Goal: Use online tool/utility: Use online tool/utility

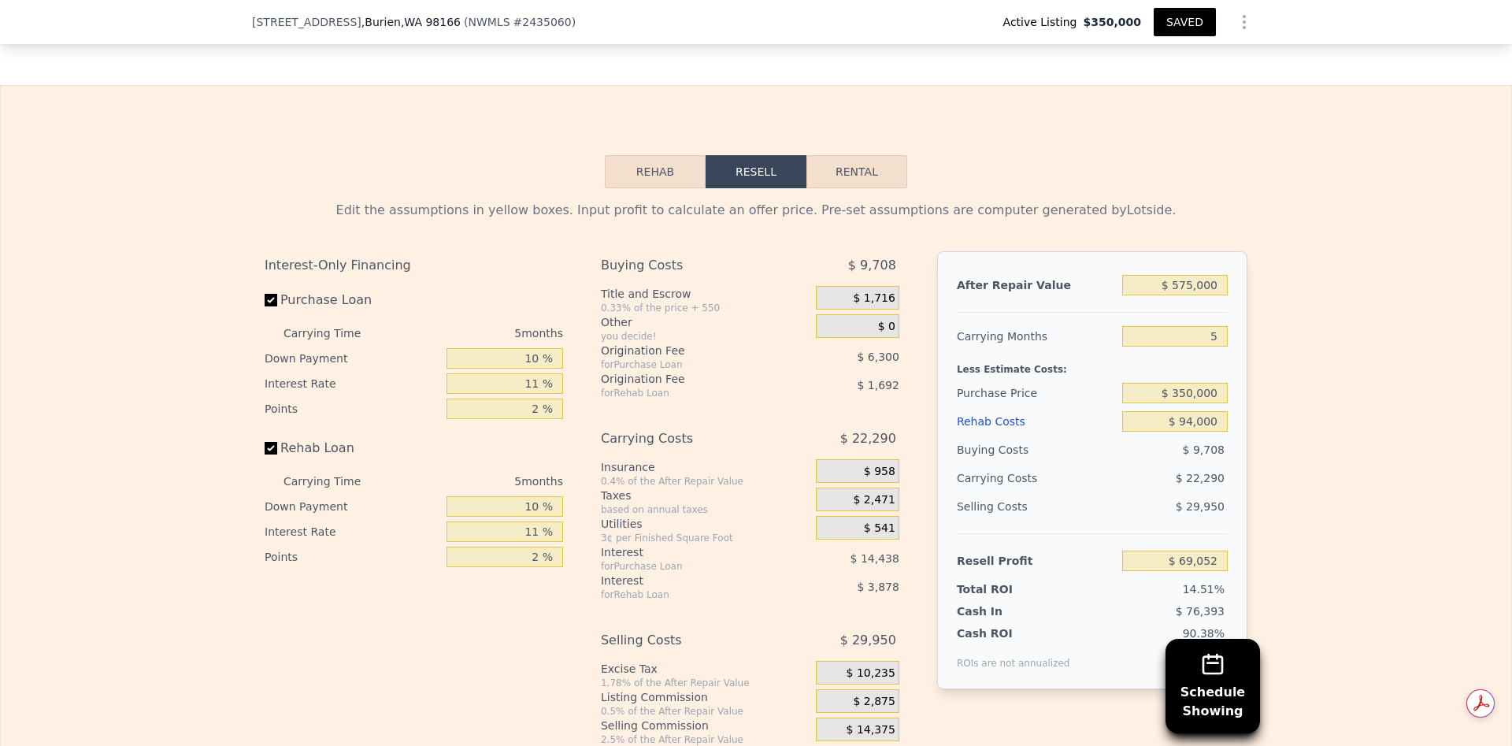
scroll to position [2246, 0]
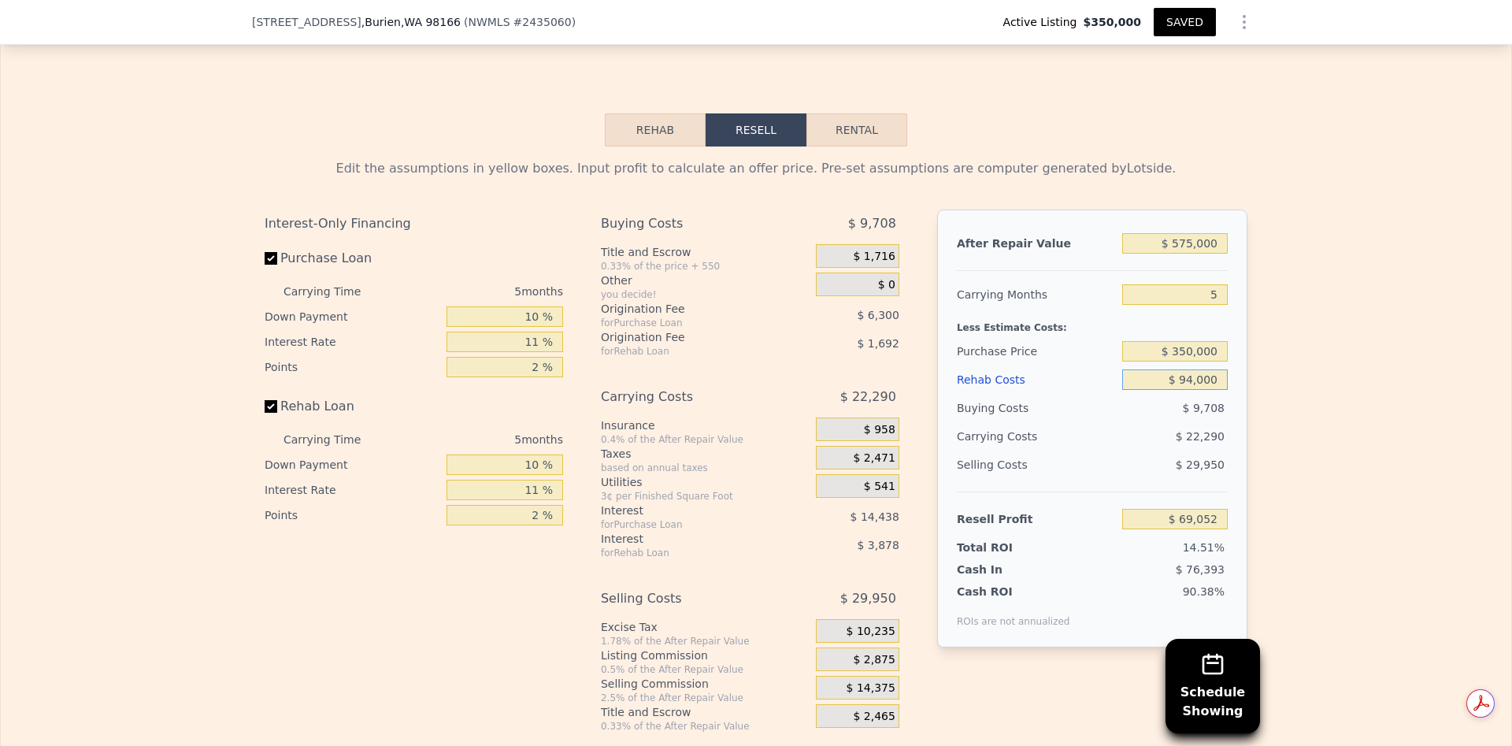
click at [1186, 390] on input "$ 94,000" at bounding box center [1175, 379] width 106 height 20
type input "$ 000"
type input "$ 168,624"
type input "$ 8,000"
type input "$ 160,150"
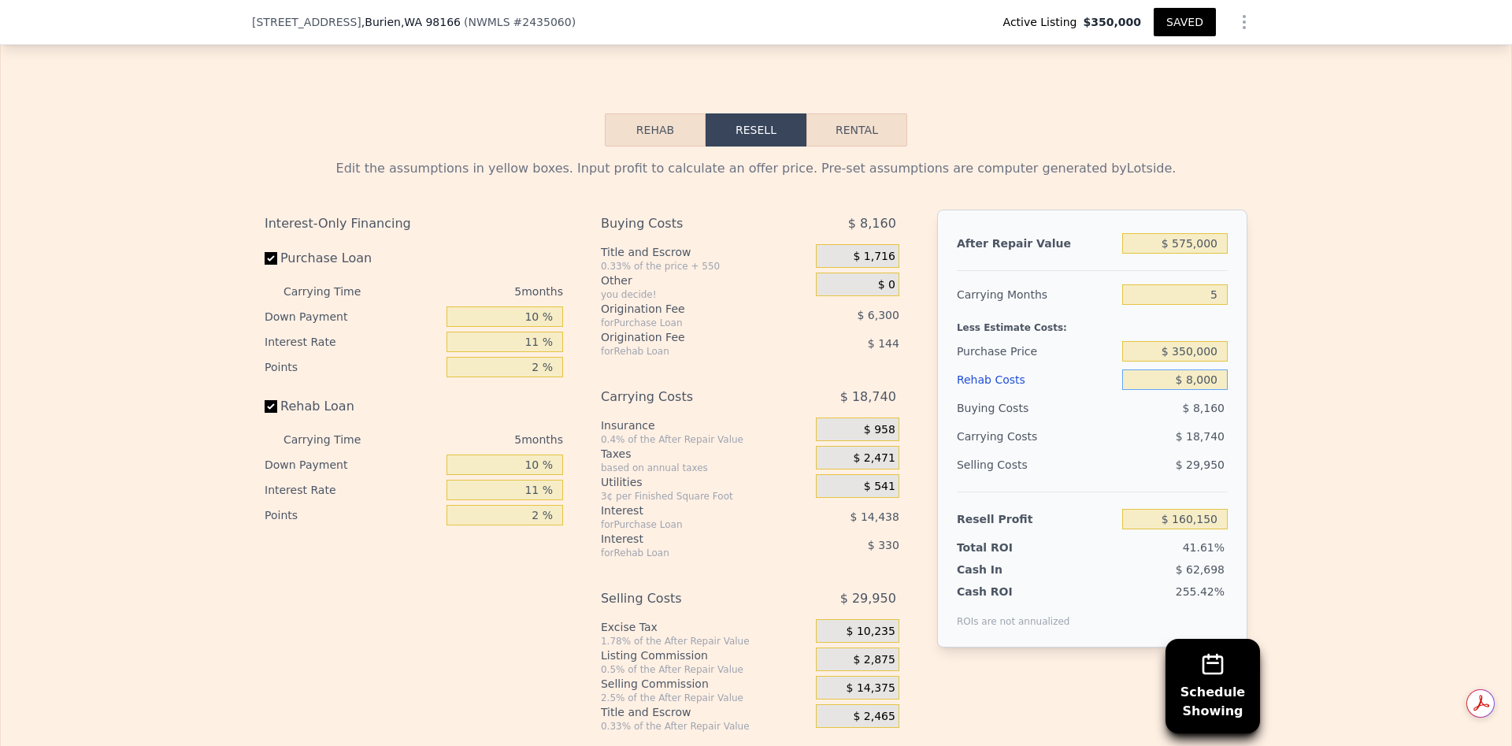
type input "$ 85,000"
type input "$ 78,589"
type input "$ 85,000"
click at [1191, 414] on span "$ 9,546" at bounding box center [1204, 408] width 42 height 13
click at [1189, 361] on input "$ 350,000" at bounding box center [1175, 351] width 106 height 20
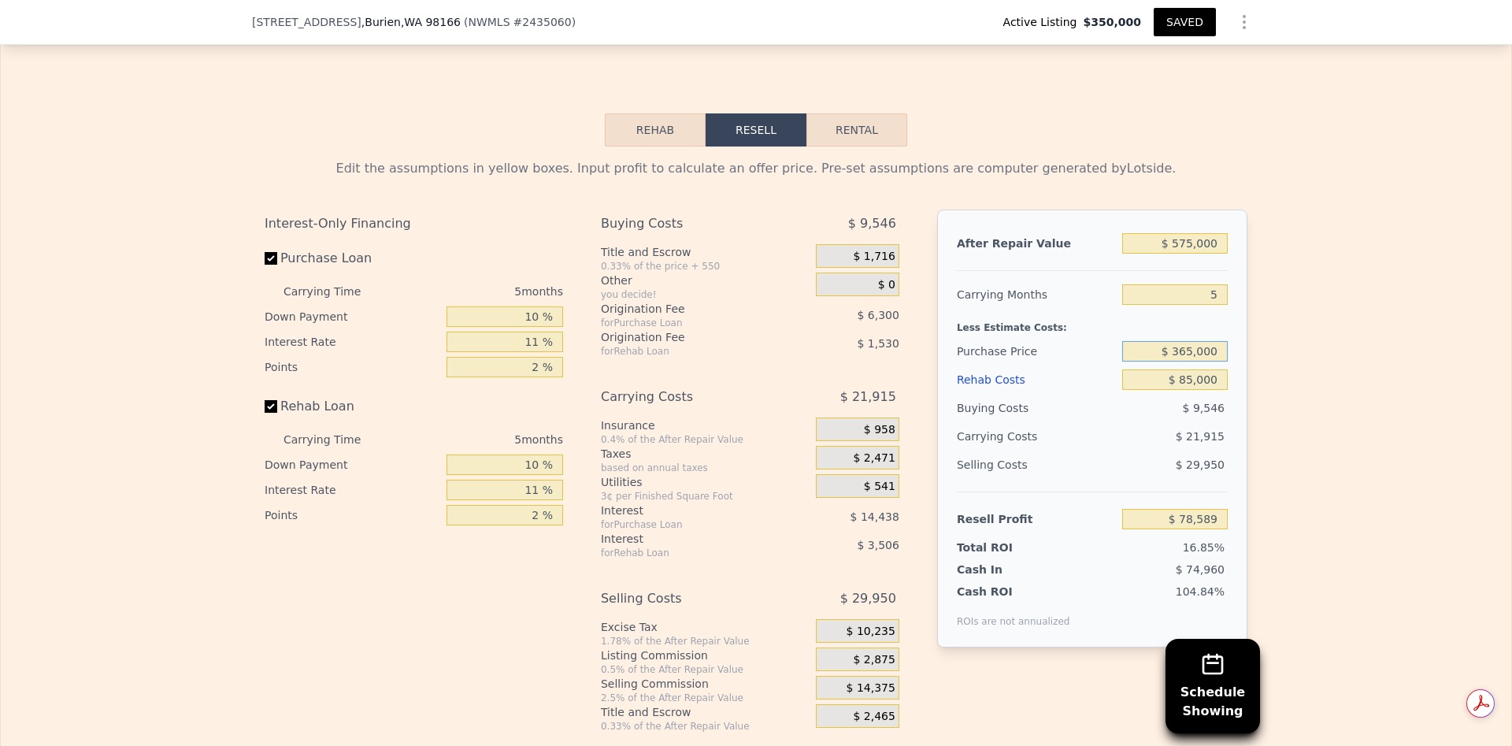
type input "$ 365,000"
click at [1202, 390] on input "$ 85,000" at bounding box center [1175, 379] width 106 height 20
type input "$ 62,655"
drag, startPoint x: 1186, startPoint y: 276, endPoint x: 1204, endPoint y: 278, distance: 18.2
click at [1186, 254] on input "$ 575,000" at bounding box center [1175, 243] width 106 height 20
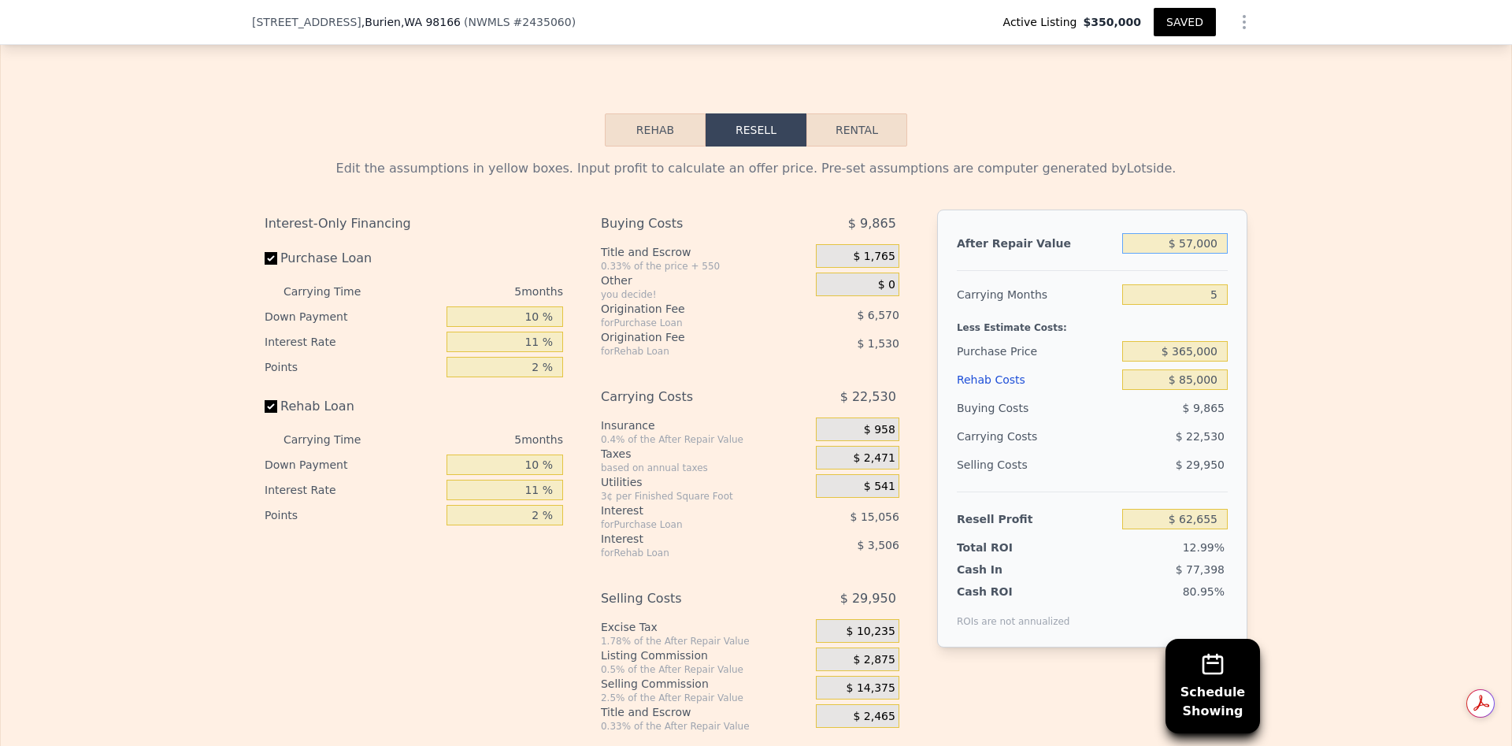
type input "$ 5,000"
type input "-$ 477,251"
type input "$ 55,000"
type input "-$ 429,891"
type input "$ 550,000"
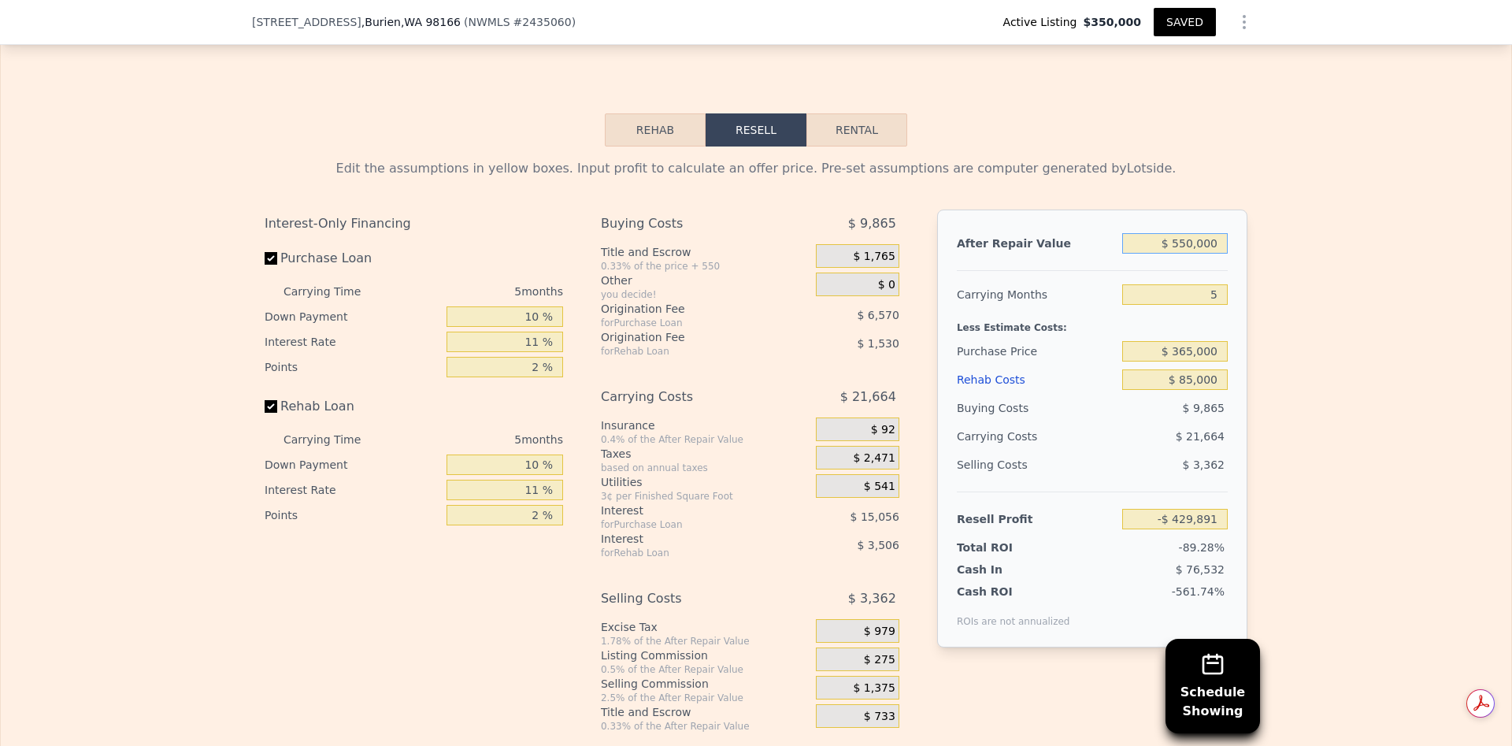
type input "$ 38,974"
type input "$ 550,000"
click at [1218, 305] on input "5" at bounding box center [1175, 294] width 106 height 20
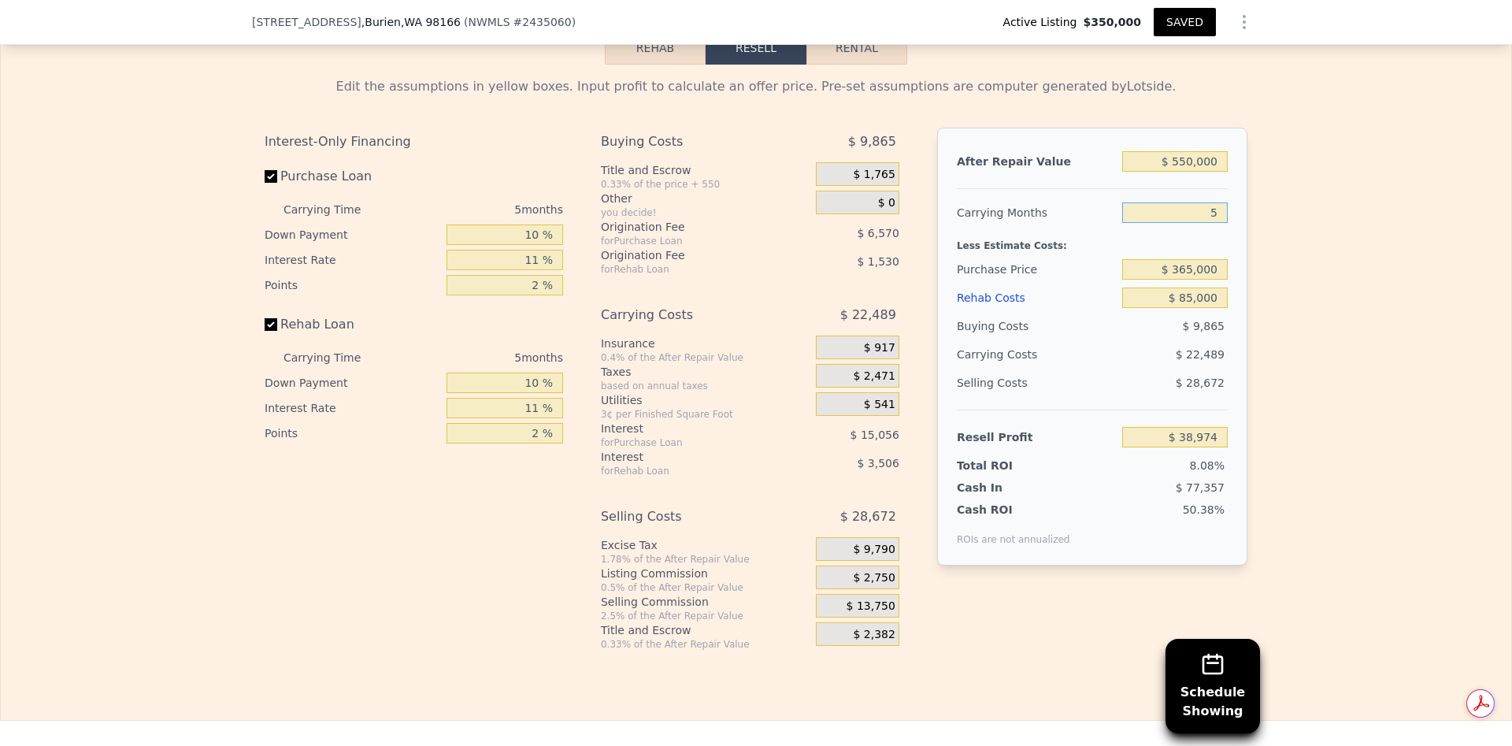
scroll to position [2364, 0]
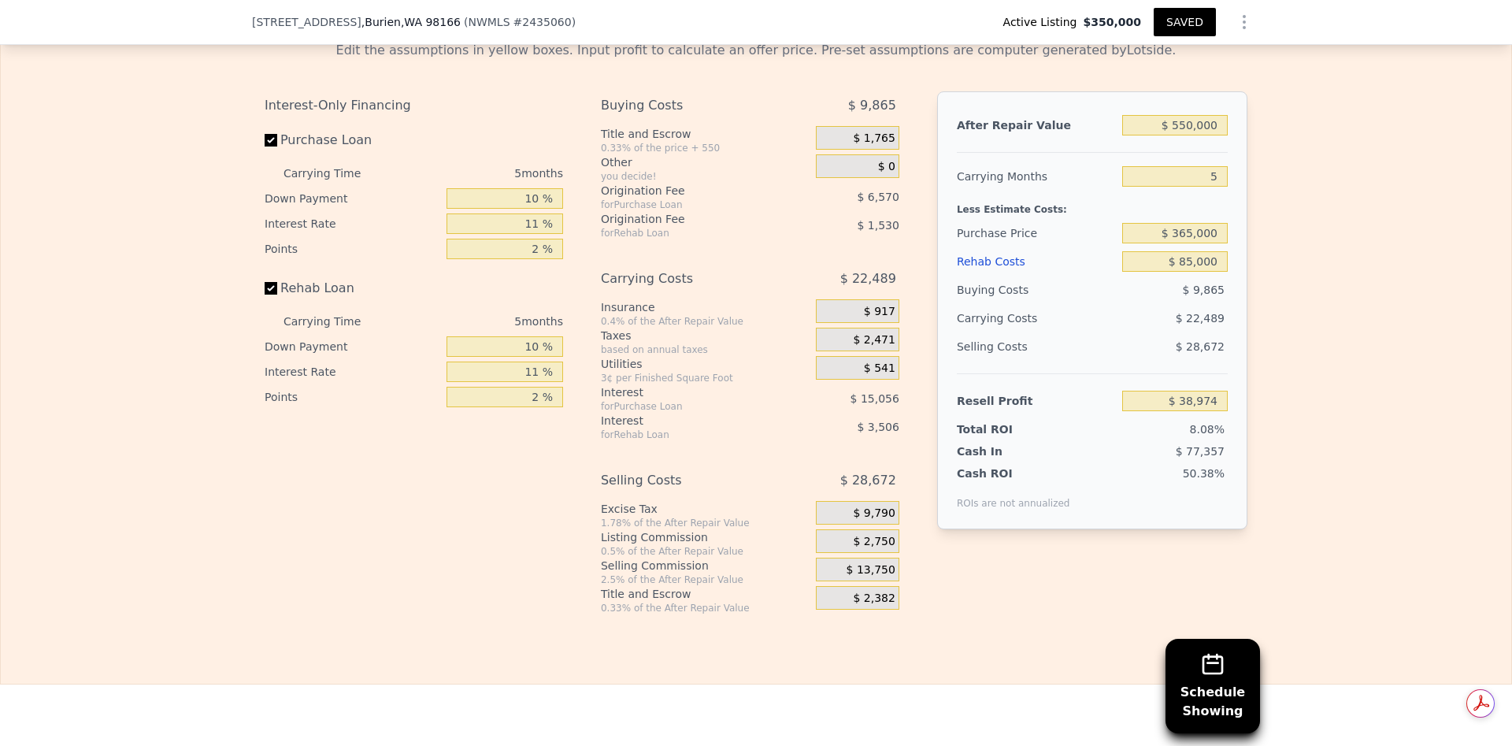
click at [869, 549] on span "$ 2,750" at bounding box center [874, 542] width 42 height 14
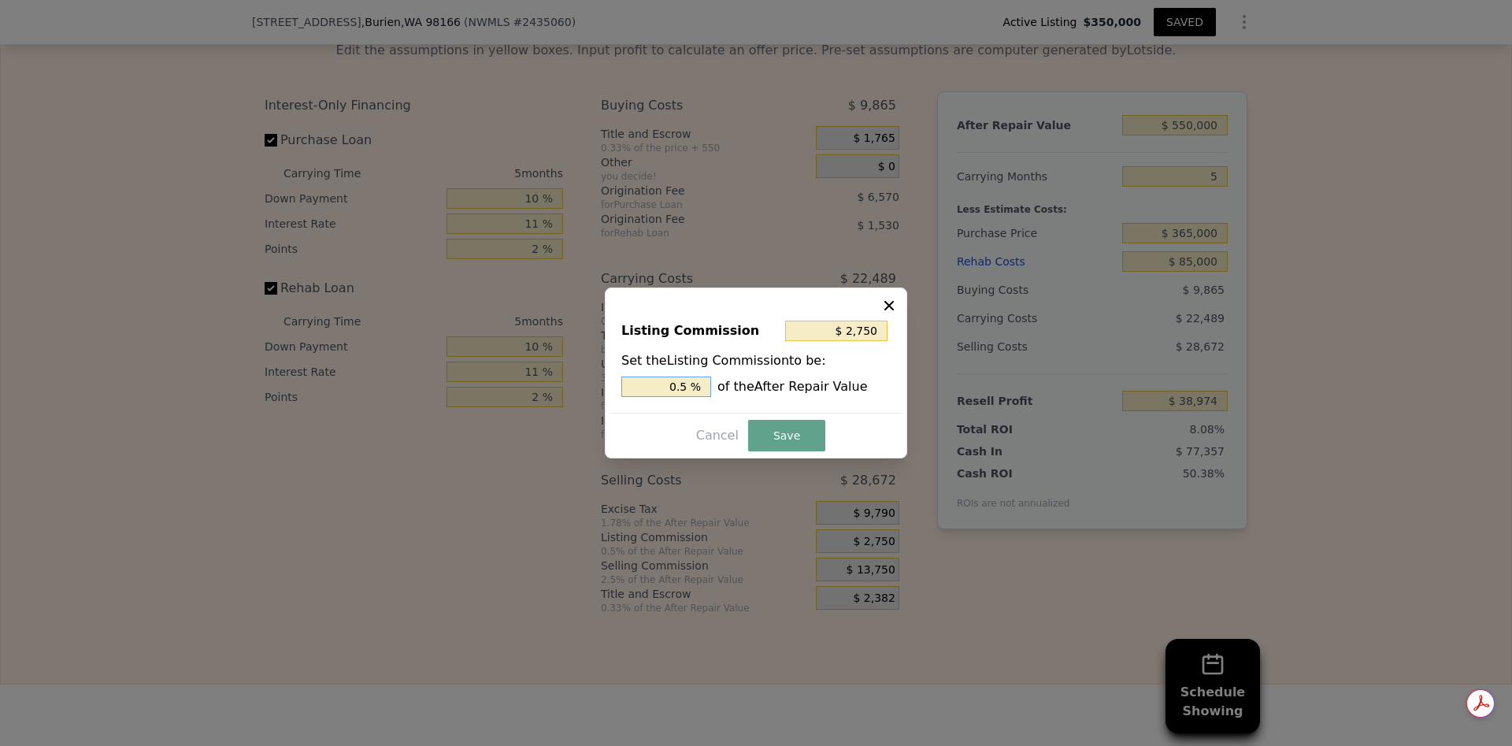
click at [688, 390] on input "0.5 %" at bounding box center [666, 386] width 90 height 20
type input "$ 0"
type input "0 %"
click at [800, 438] on button "Save" at bounding box center [786, 436] width 77 height 32
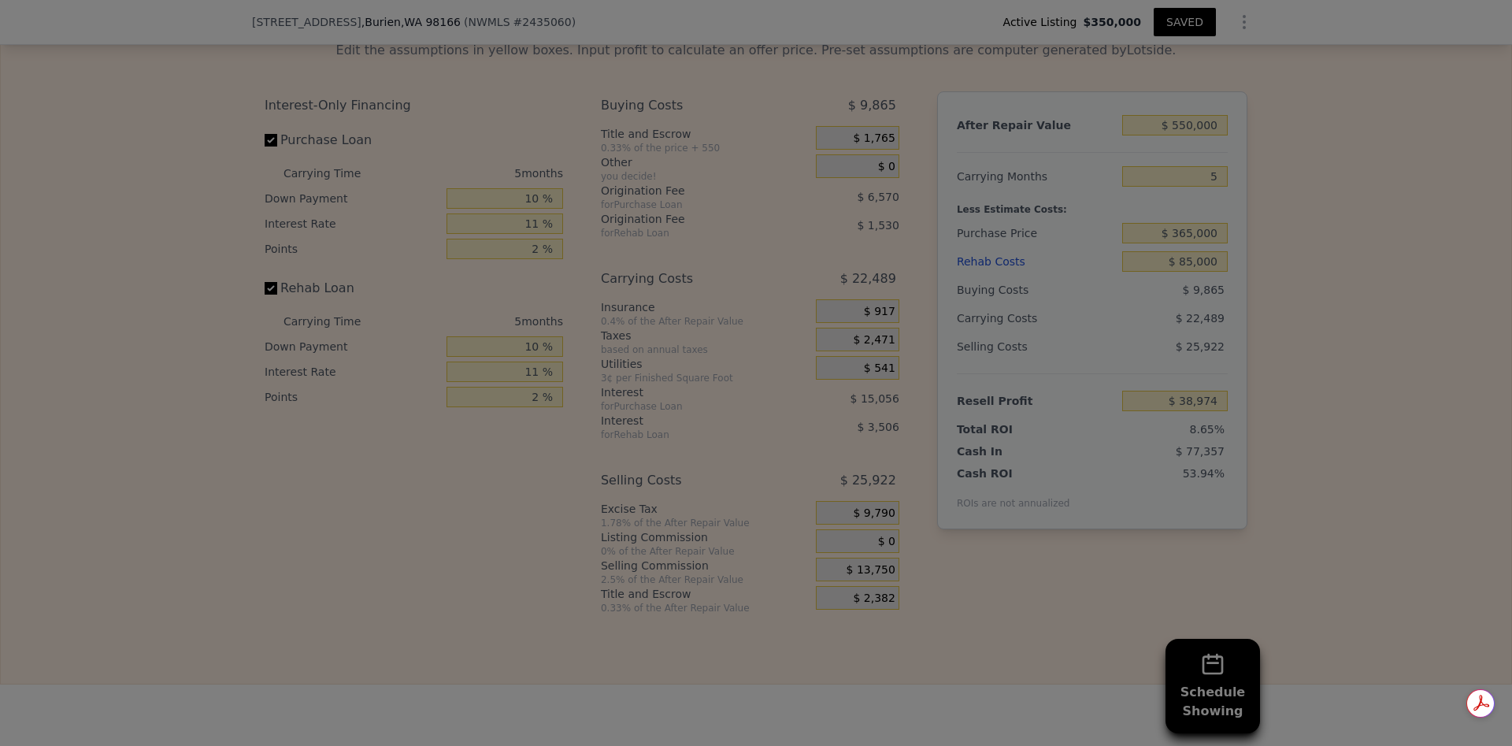
type input "$ 41,724"
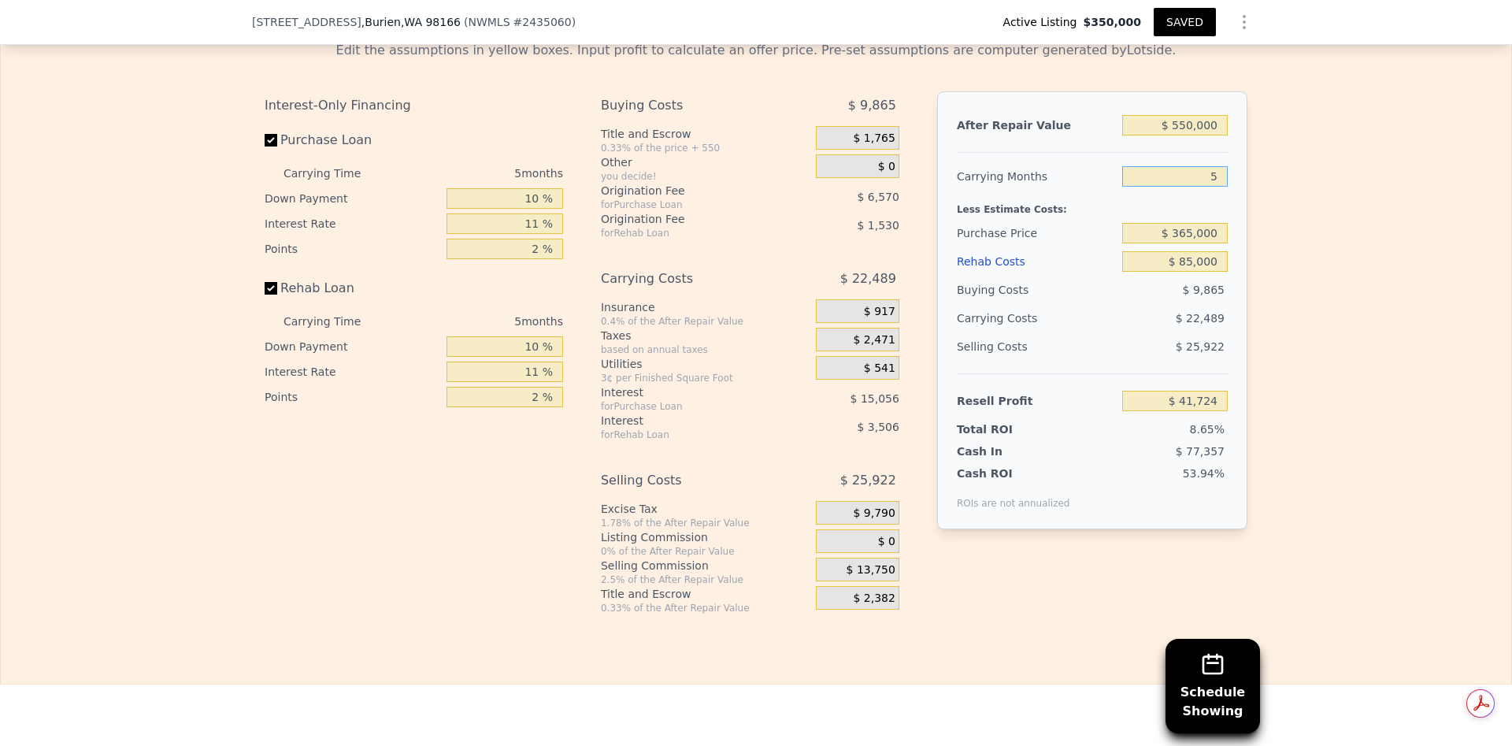
click at [1211, 187] on input "5" at bounding box center [1175, 176] width 106 height 20
type input "3"
type input "$ 50,719"
type input "5"
type input "$ 41,724"
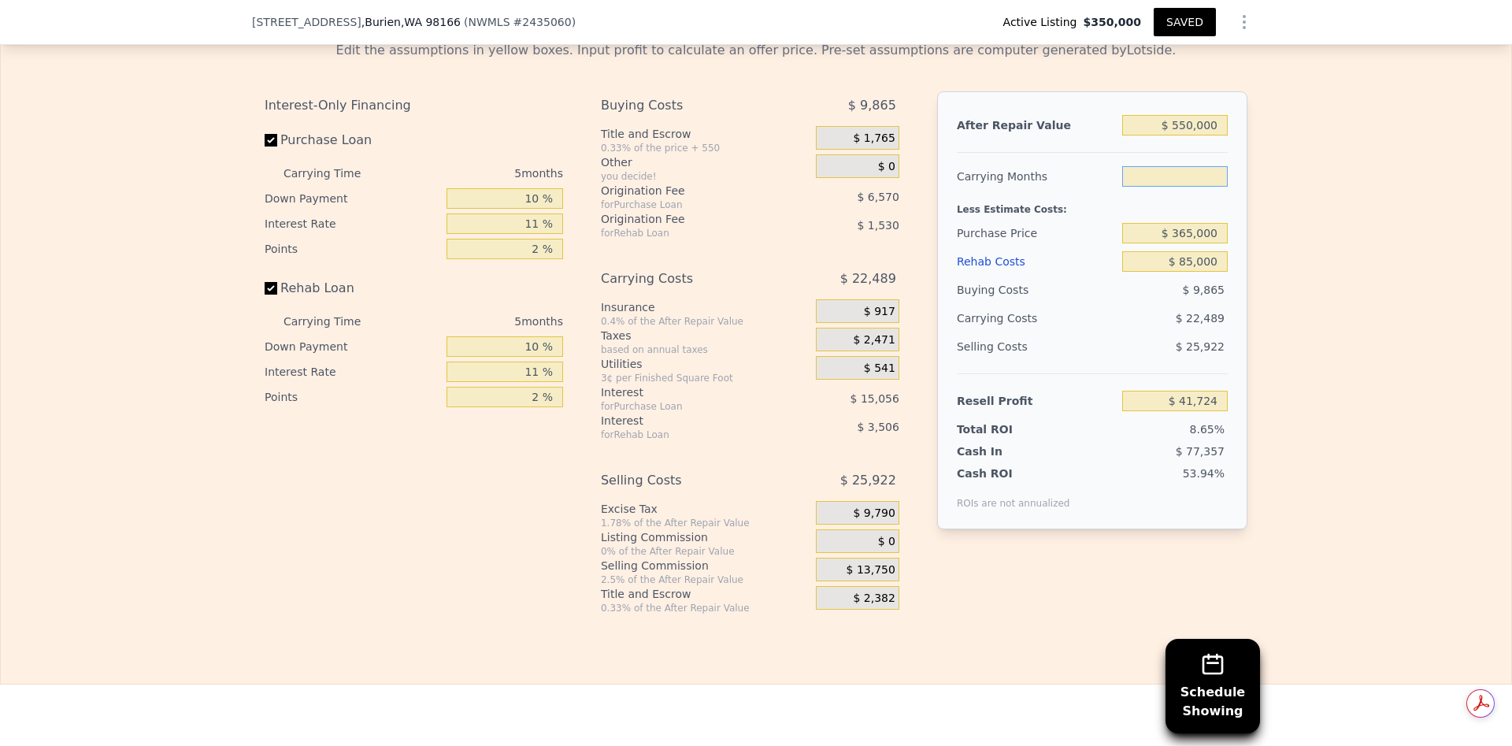
type input "3"
type input "$ 50,719"
type input "5"
type input "$ 41,724"
type input "3"
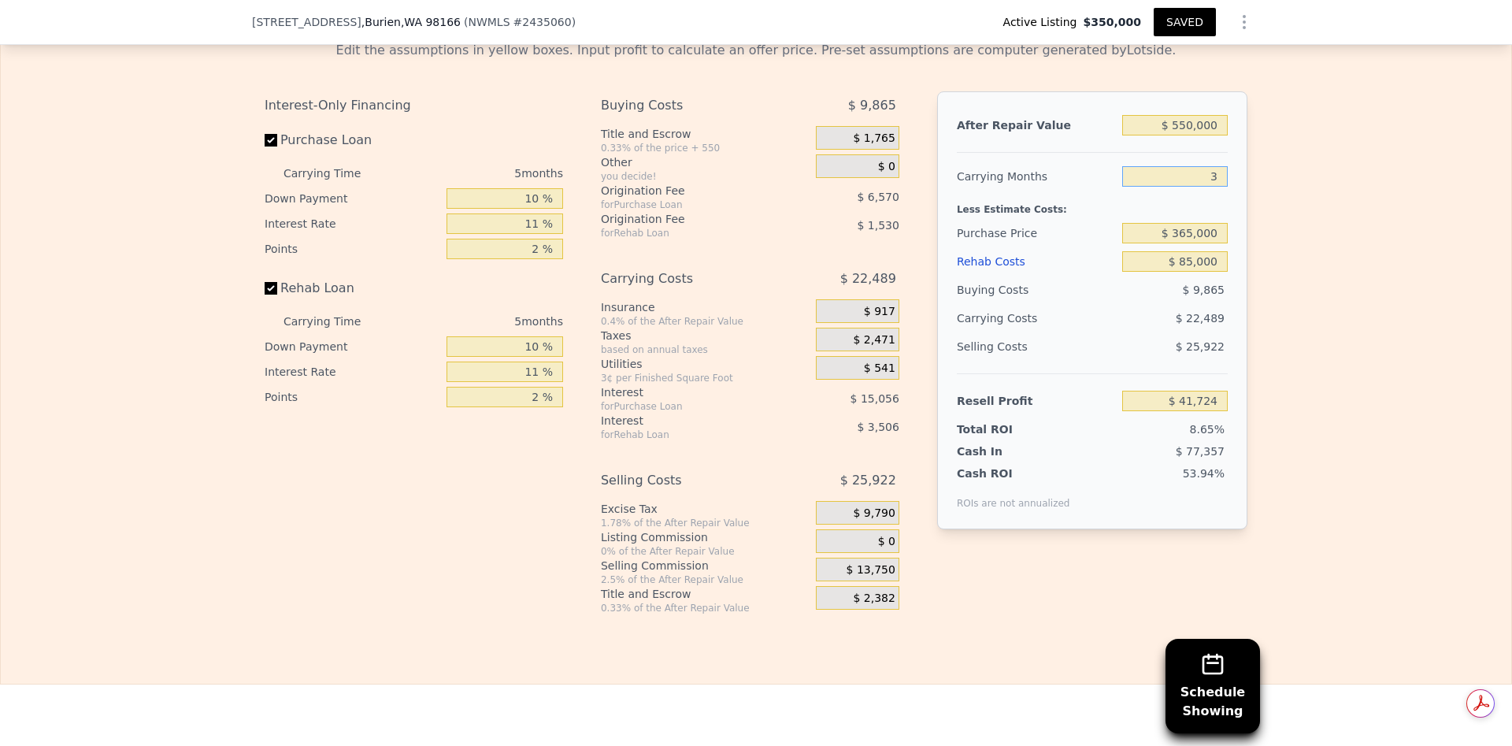
type input "$ 50,719"
type input "3"
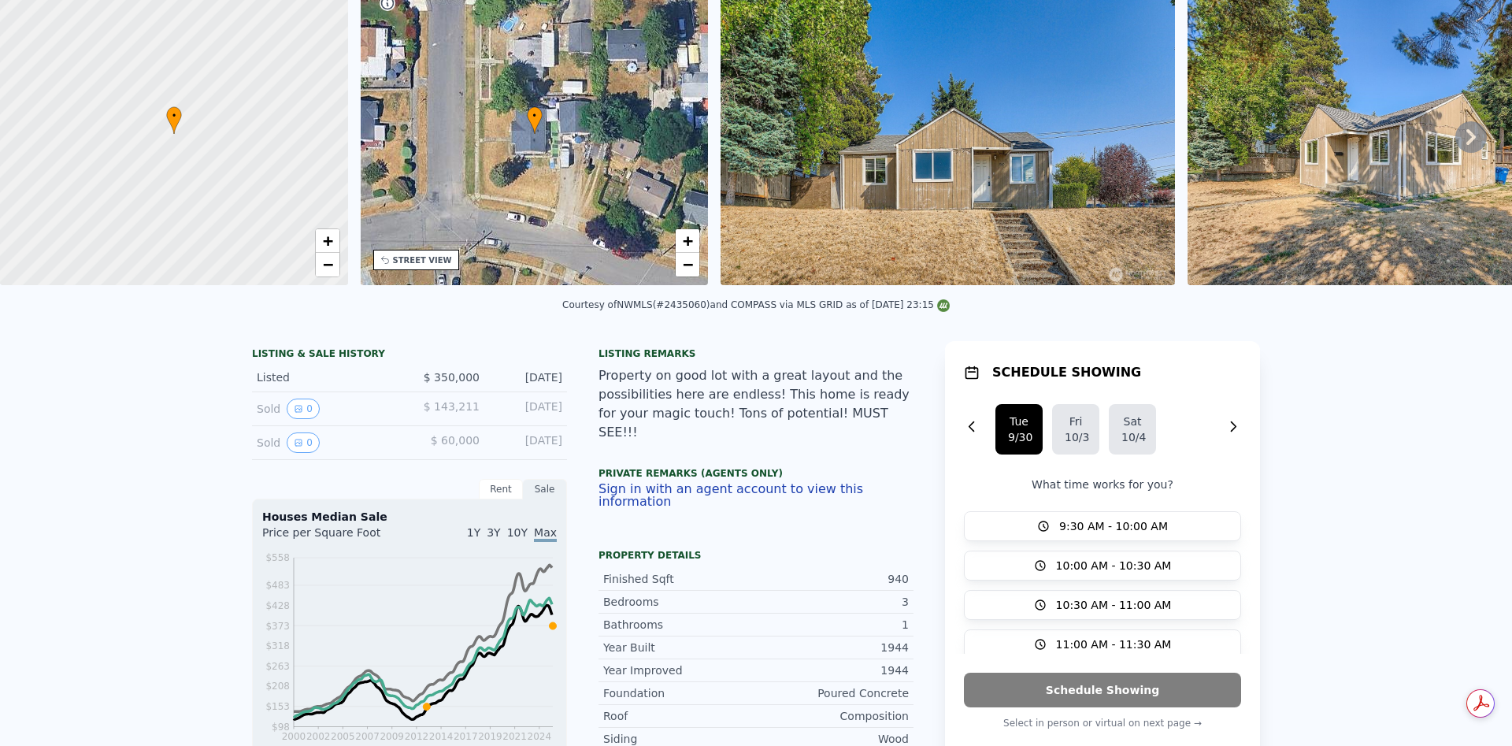
scroll to position [6, 0]
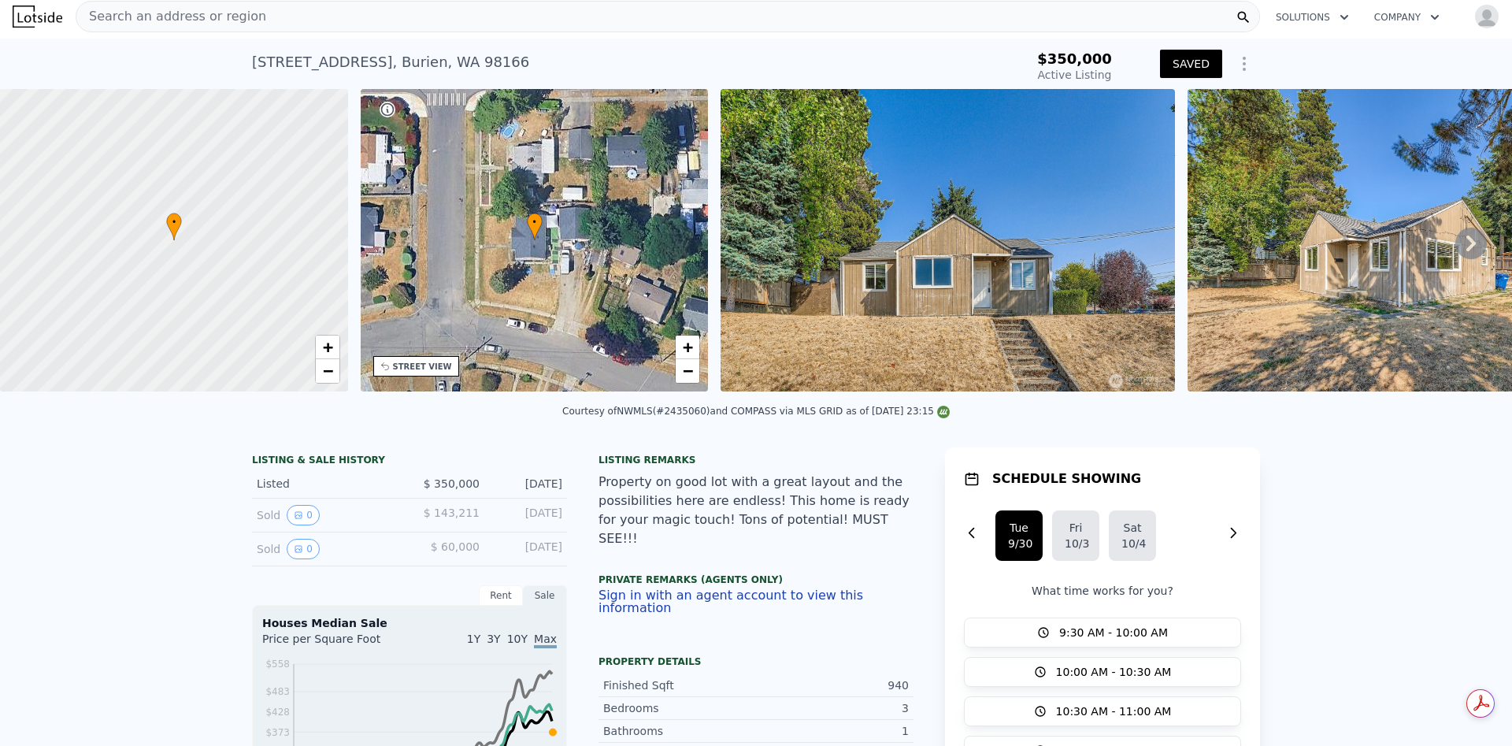
click at [258, 63] on div "[STREET_ADDRESS]" at bounding box center [390, 62] width 277 height 22
copy div "[STREET_ADDRESS] Active at $350k"
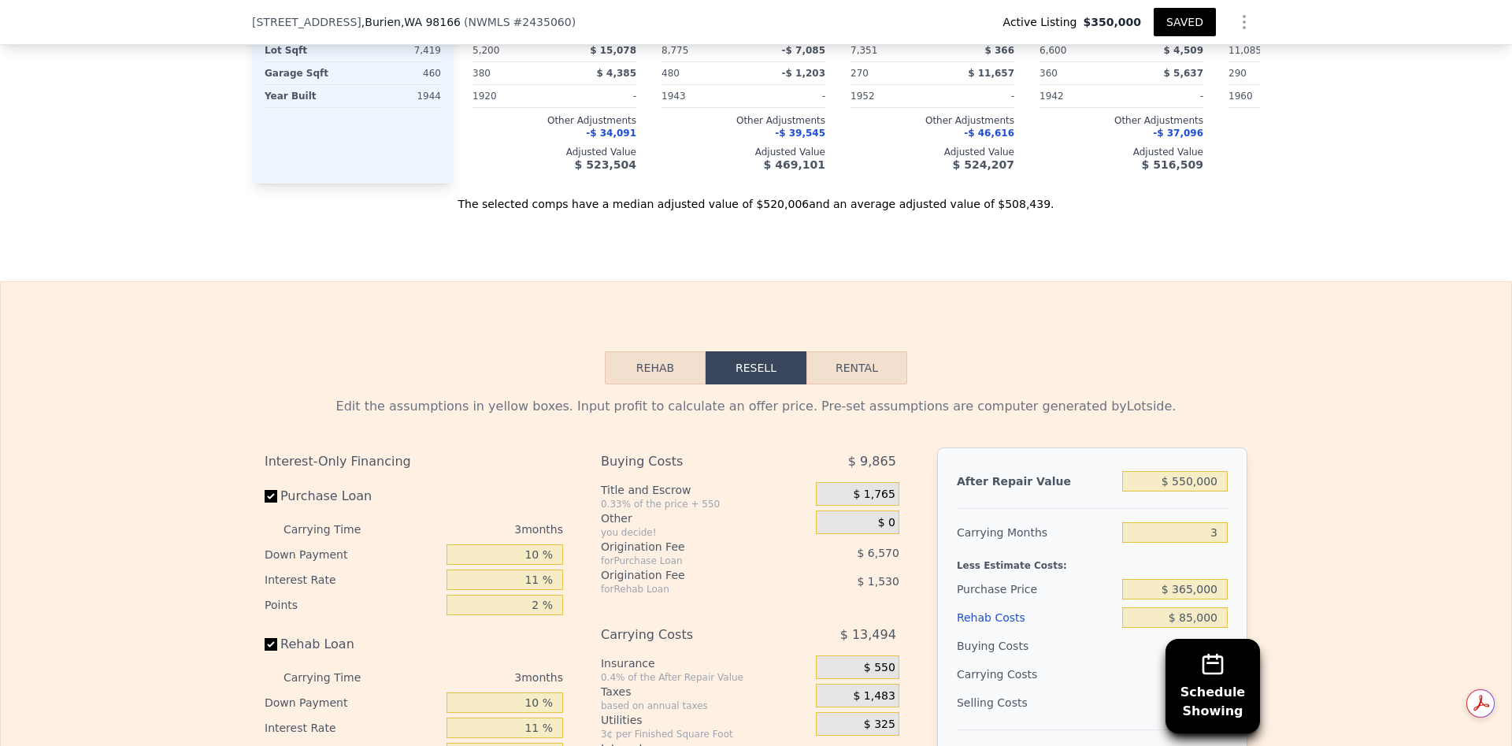
scroll to position [2363, 0]
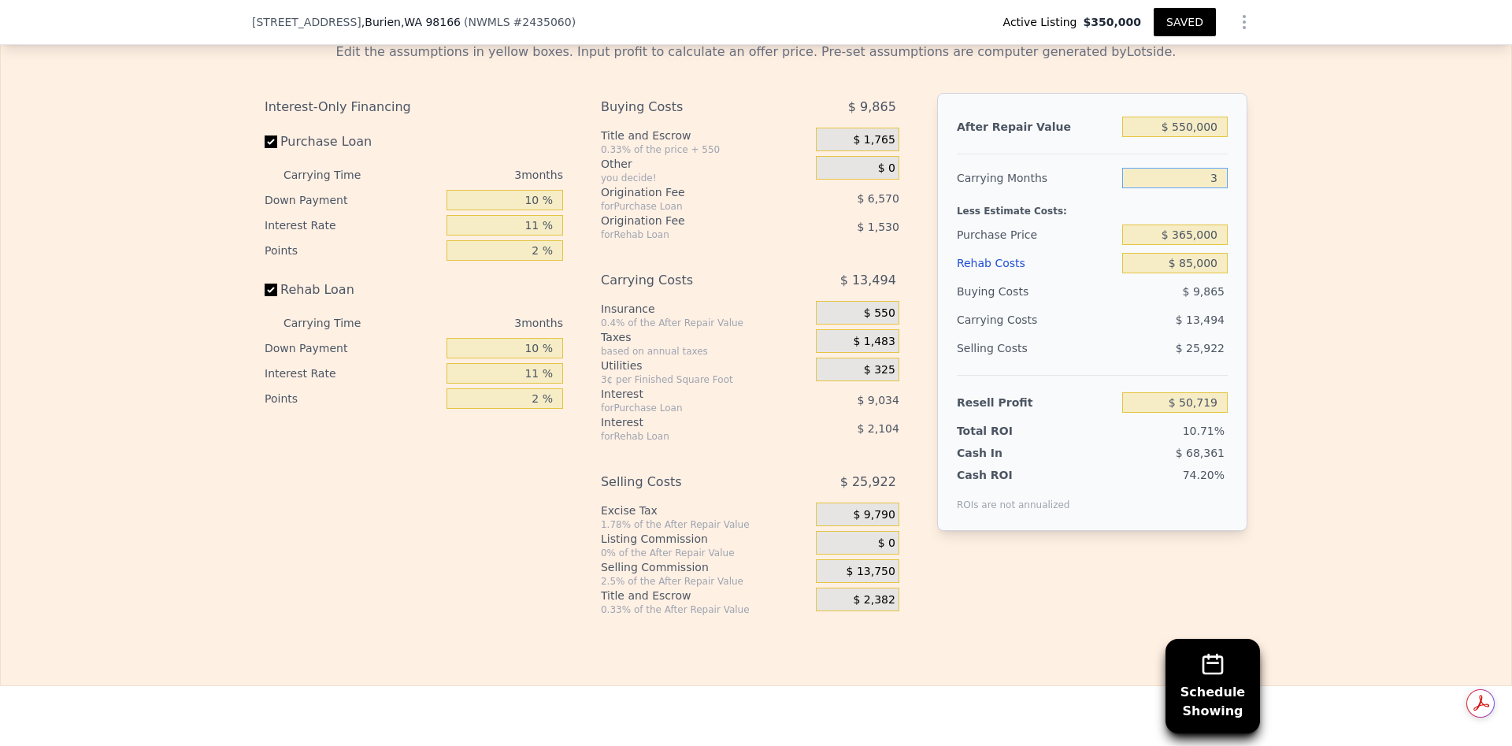
click at [1207, 188] on input "3" at bounding box center [1175, 178] width 106 height 20
type input "5"
type input "$ 41,724"
type input "5"
click at [1186, 273] on input "$ 85,000" at bounding box center [1175, 263] width 106 height 20
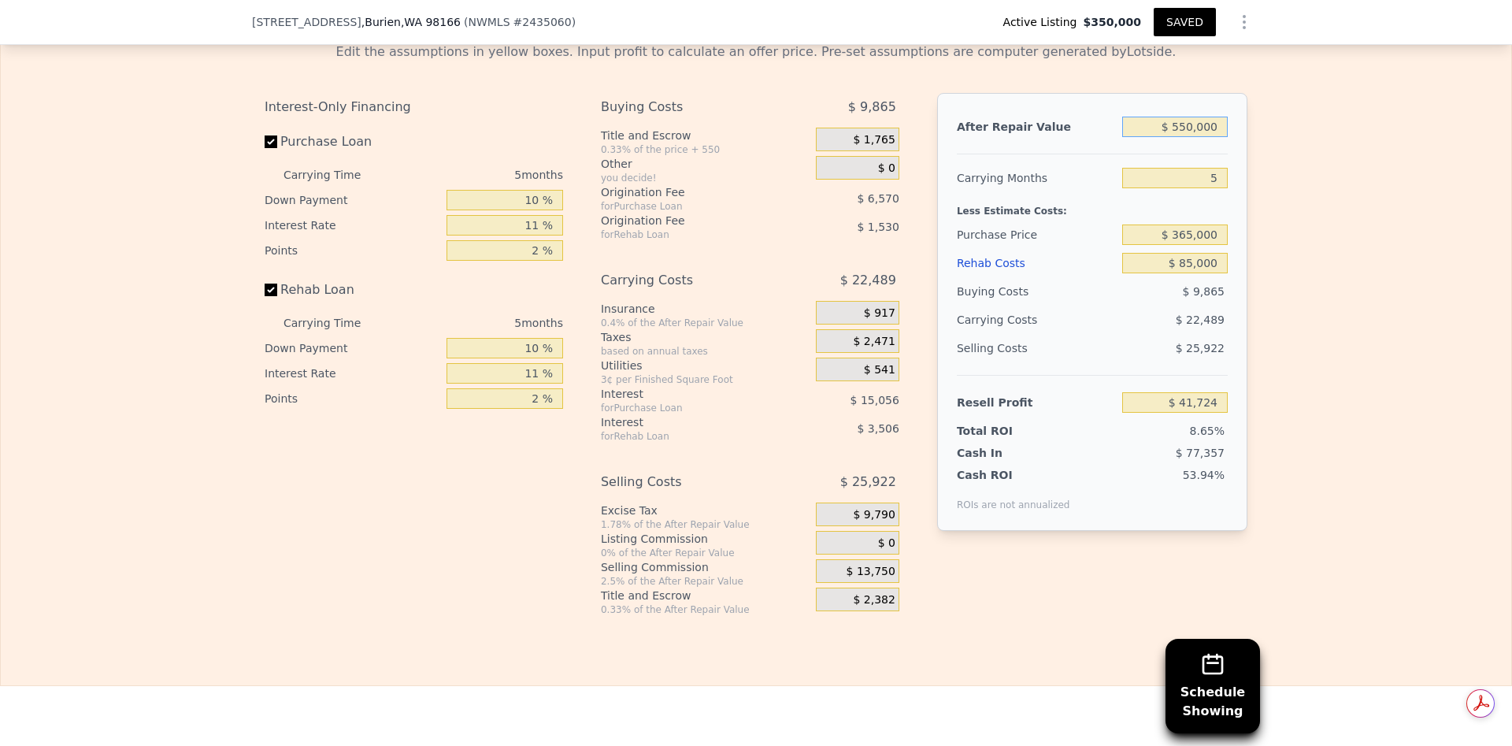
click at [1182, 137] on input "$ 550,000" at bounding box center [1175, 127] width 106 height 20
click at [1188, 137] on input "$ 550,000" at bounding box center [1175, 127] width 106 height 20
type input "$ 55,000"
type input "-$ 429,616"
type input "$ 555,000"
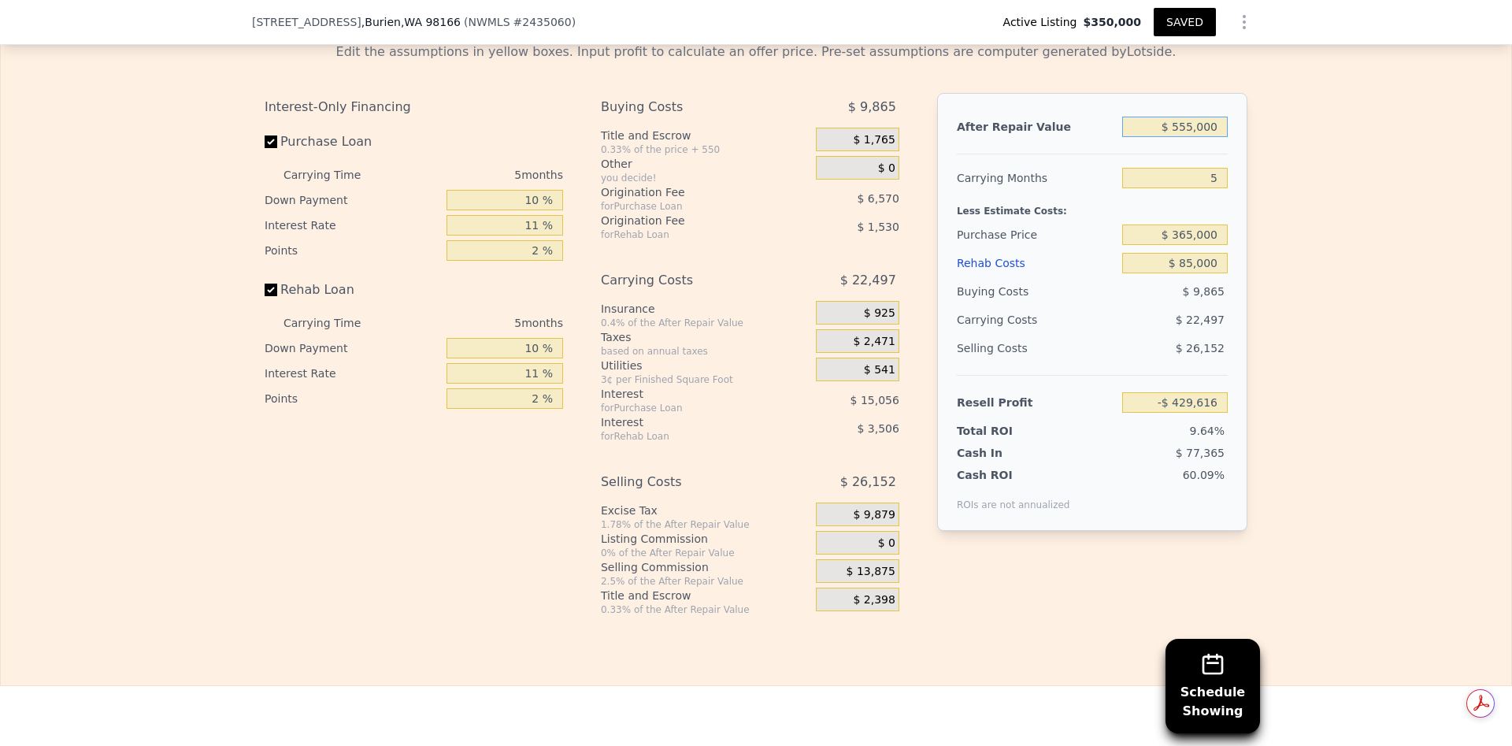
type input "$ 46,486"
click at [1199, 273] on input "$ 85,000" at bounding box center [1175, 263] width 106 height 20
click at [1188, 137] on input "$ 555,000" at bounding box center [1175, 127] width 106 height 20
type input "$ 5,000"
type input "-$ 477,226"
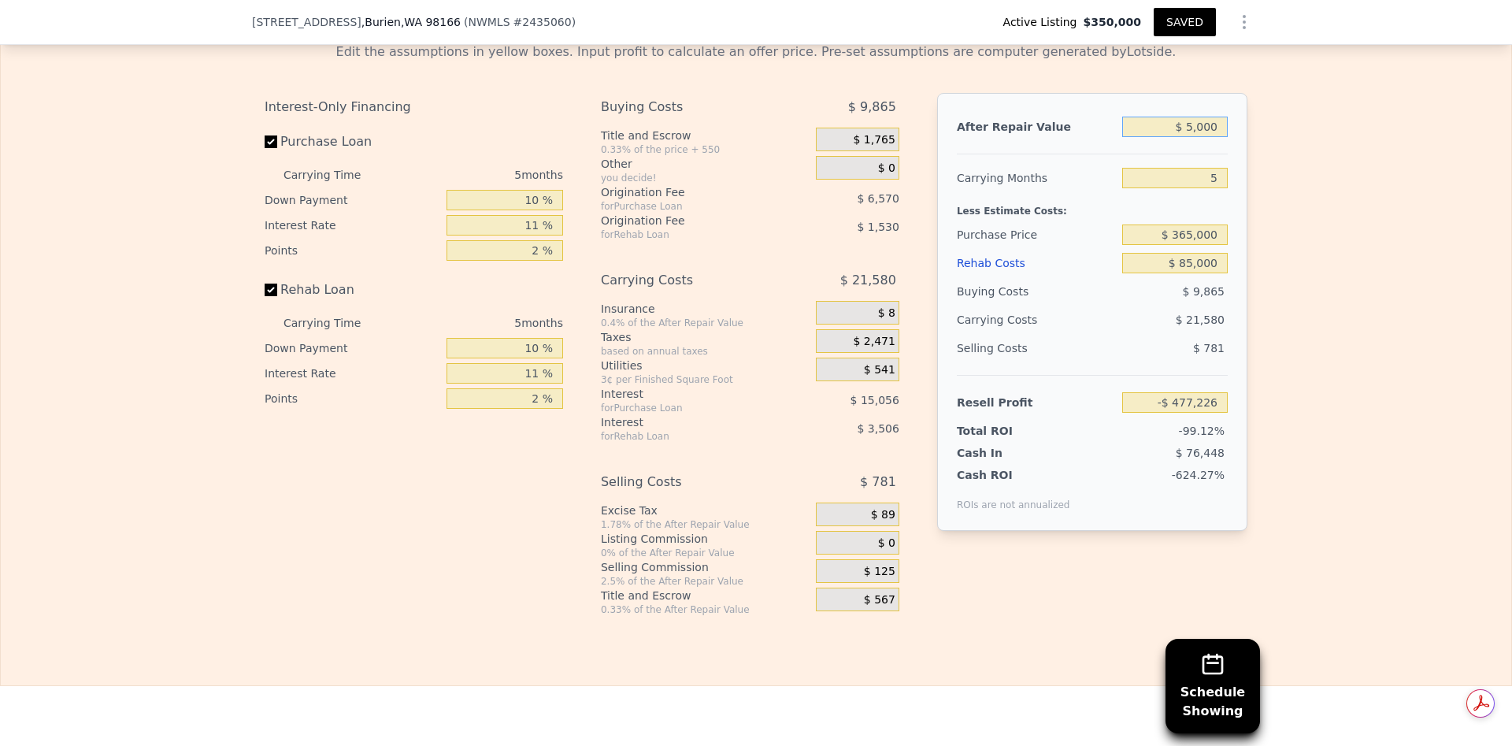
type input "$ 56,000"
type input "-$ 428,663"
type input "$ 560,000"
type input "$ 51,247"
type input "$ 560,000"
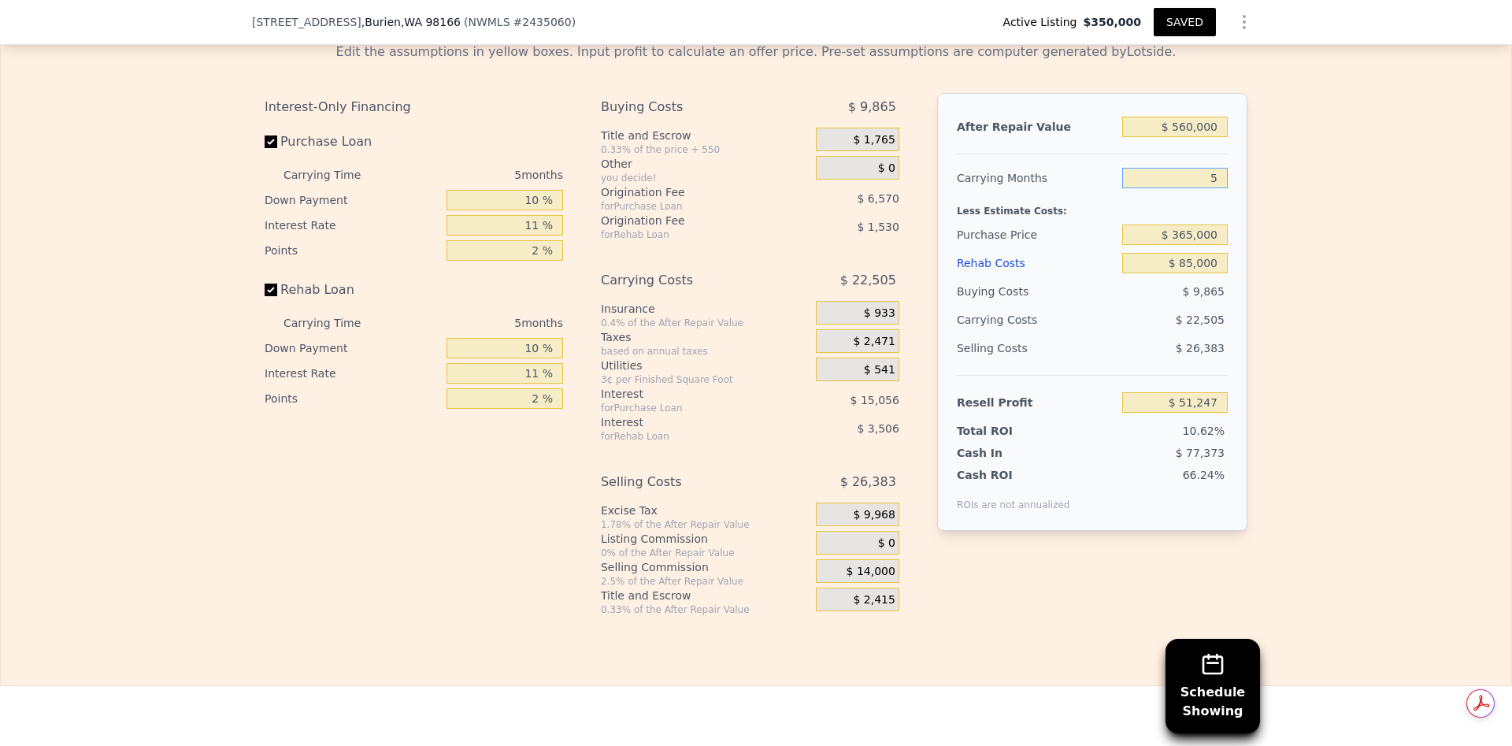
click at [1199, 188] on input "5" at bounding box center [1175, 178] width 106 height 20
click at [1186, 273] on input "$ 85,000" at bounding box center [1175, 263] width 106 height 20
click at [1203, 273] on input "$ 85,000" at bounding box center [1175, 263] width 106 height 20
click at [1188, 273] on input "$ 85,000" at bounding box center [1175, 263] width 106 height 20
type input "$ 000"
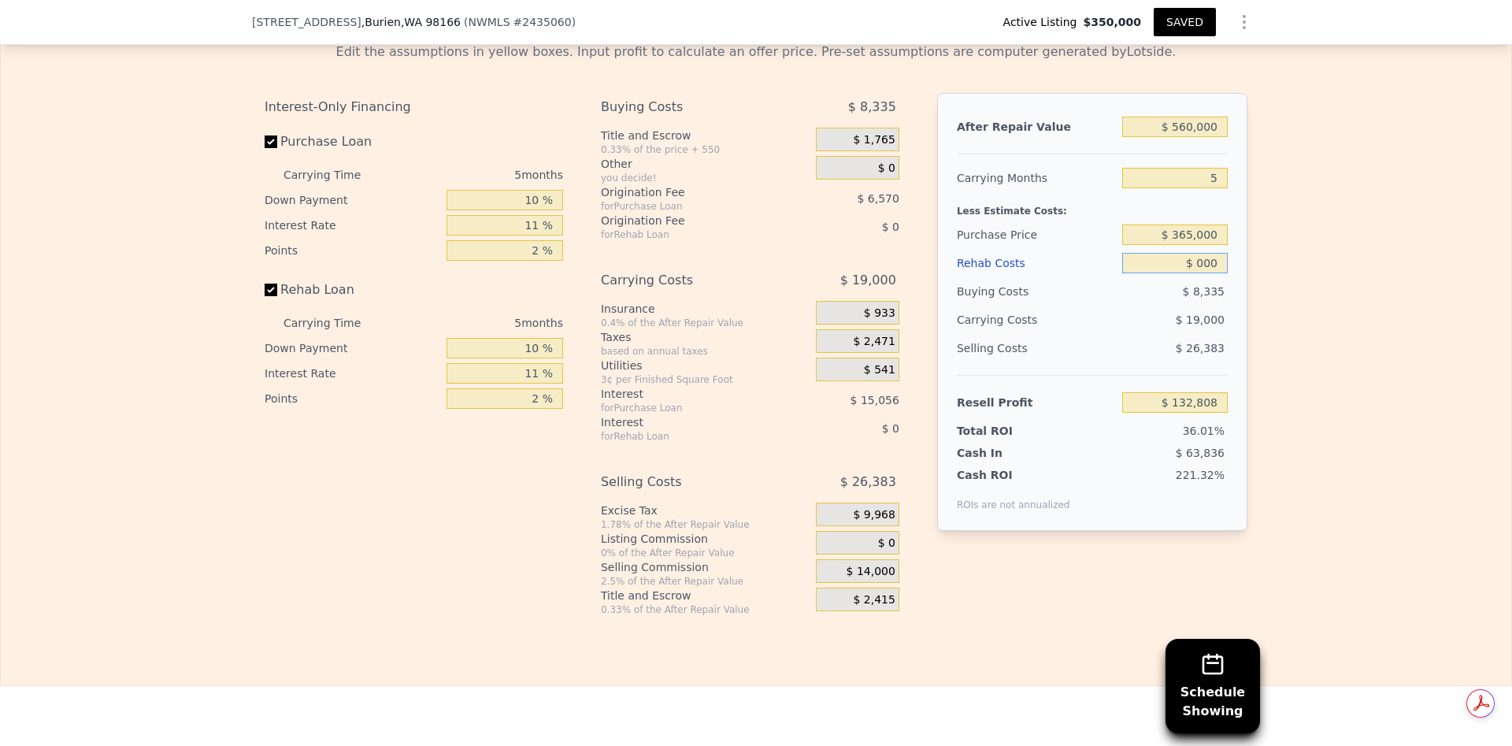
type input "$ 141,282"
type input "$ 9,000"
type input "$ 131,750"
type input "$ 96,000"
type input "$ 39,594"
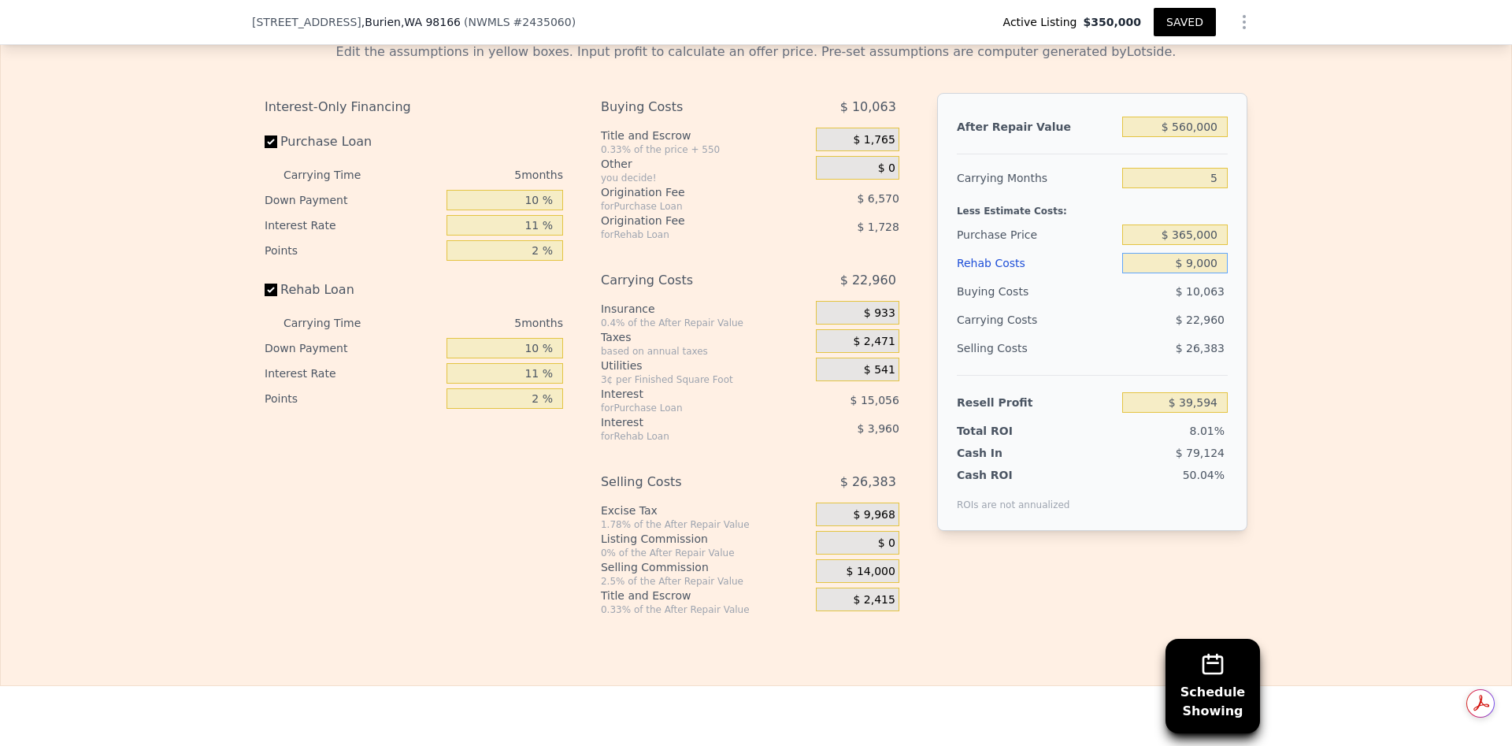
type input "$ 95,000"
type input "$ 40,652"
type input "$ 95,000"
click at [1195, 413] on input "$ 40,652" at bounding box center [1175, 402] width 106 height 20
click at [1210, 188] on input "5" at bounding box center [1175, 178] width 106 height 20
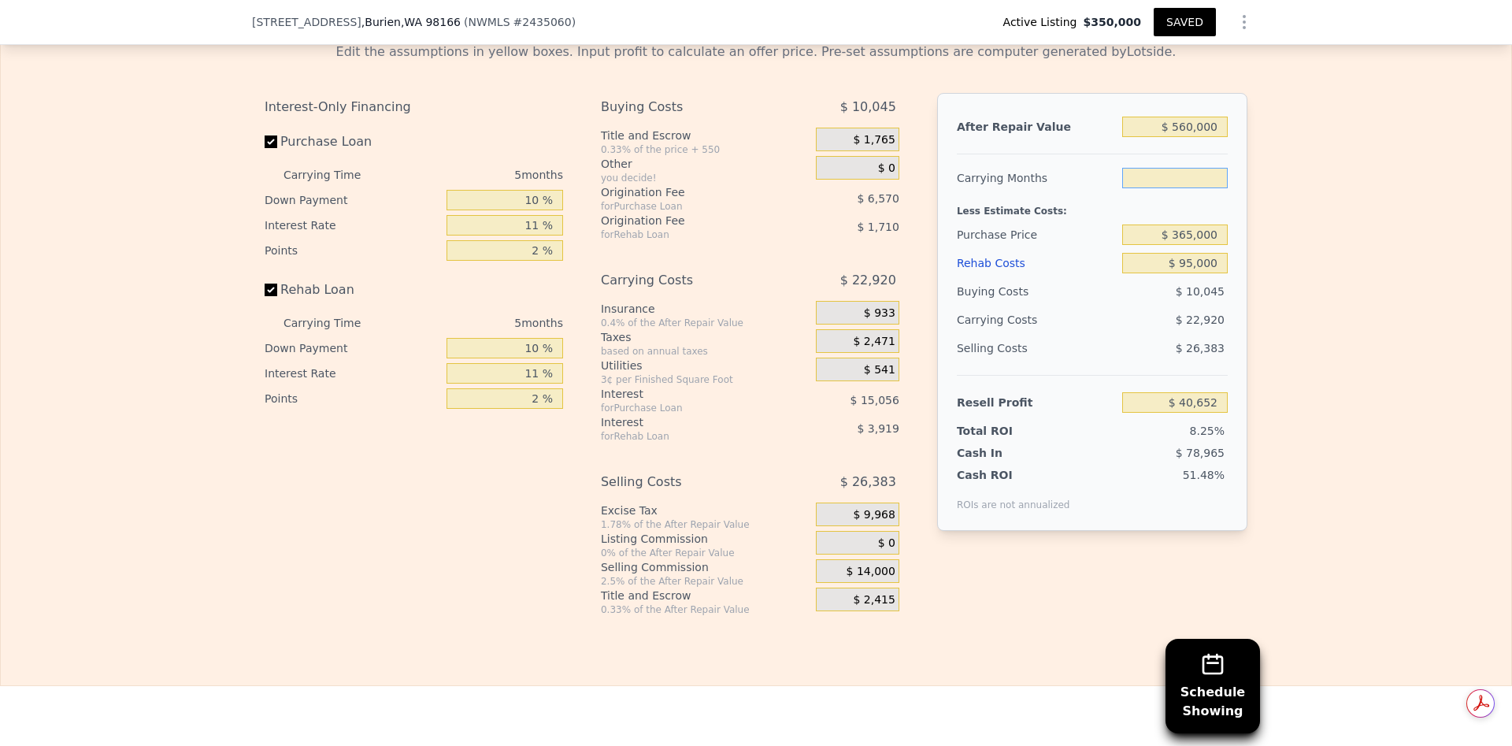
type input "3"
type input "$ 49,819"
type input "5"
type input "$ 40,652"
type input "6"
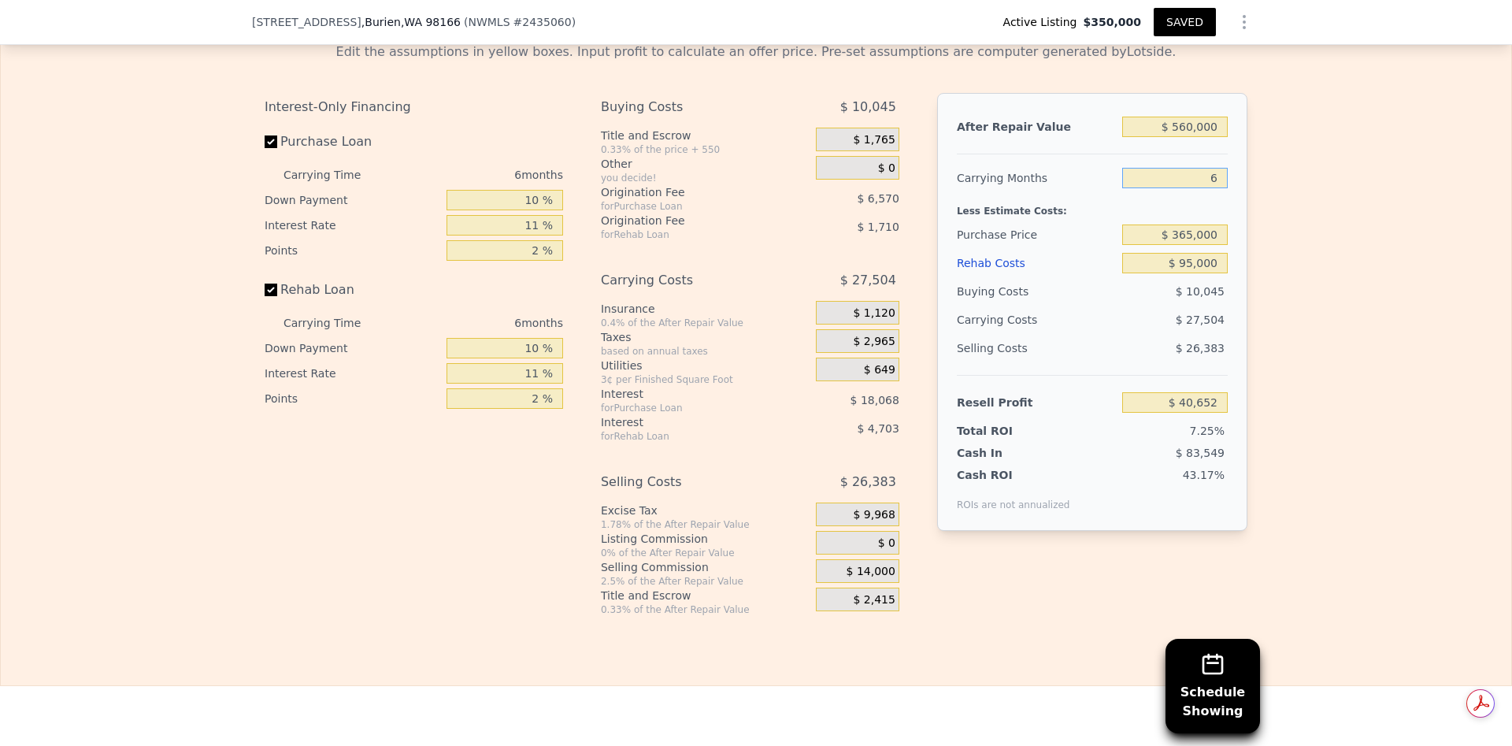
type input "$ 36,068"
type input "6"
click at [1294, 318] on div "Edit the assumptions in yellow boxes. Input profit to calculate an offer price.…" at bounding box center [756, 323] width 1511 height 586
click at [1210, 188] on input "6" at bounding box center [1175, 178] width 106 height 20
type input "$ 575,000"
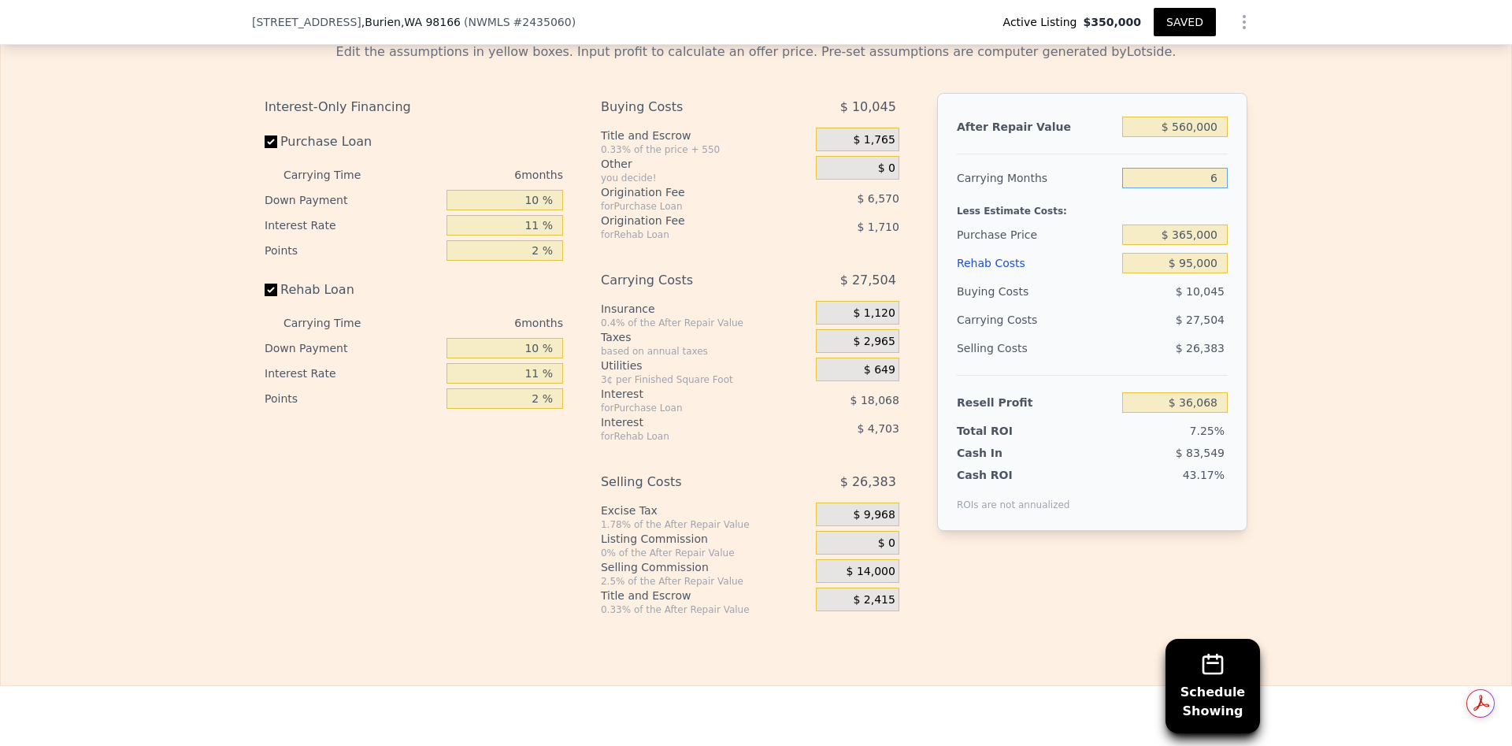
type input "5"
type input "$ 94,000"
type input "$ 69,052"
